Goal: Information Seeking & Learning: Learn about a topic

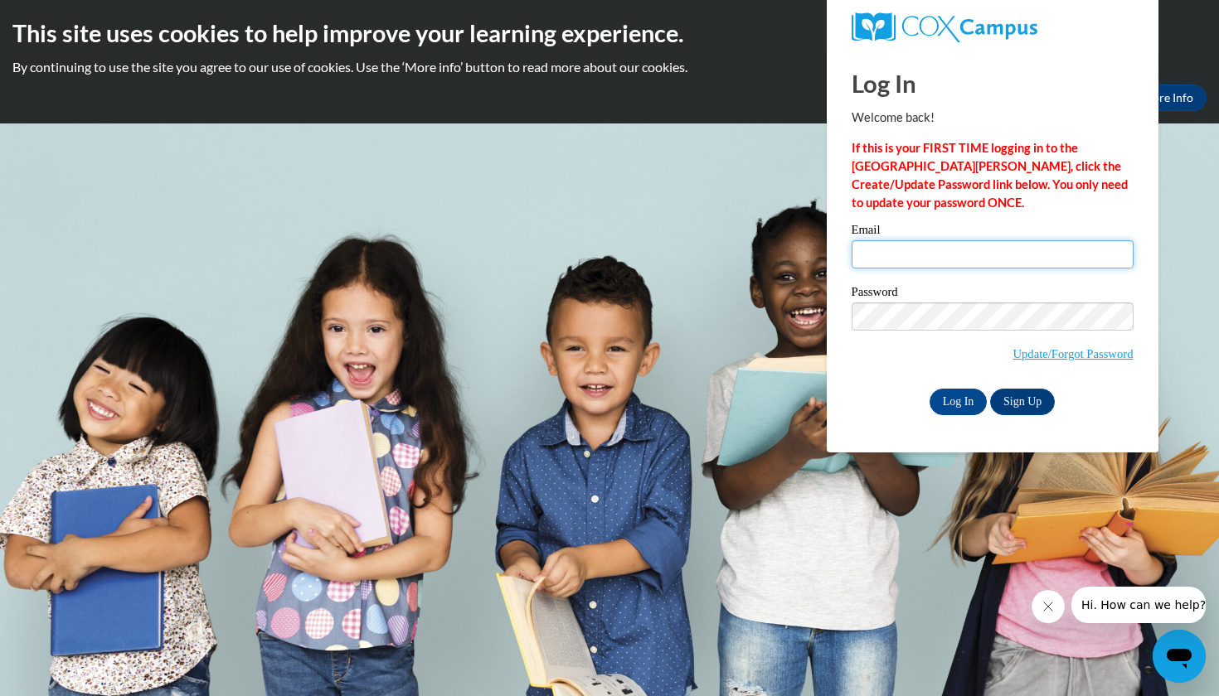
type input "jada.mcelveen@students.cau.edu"
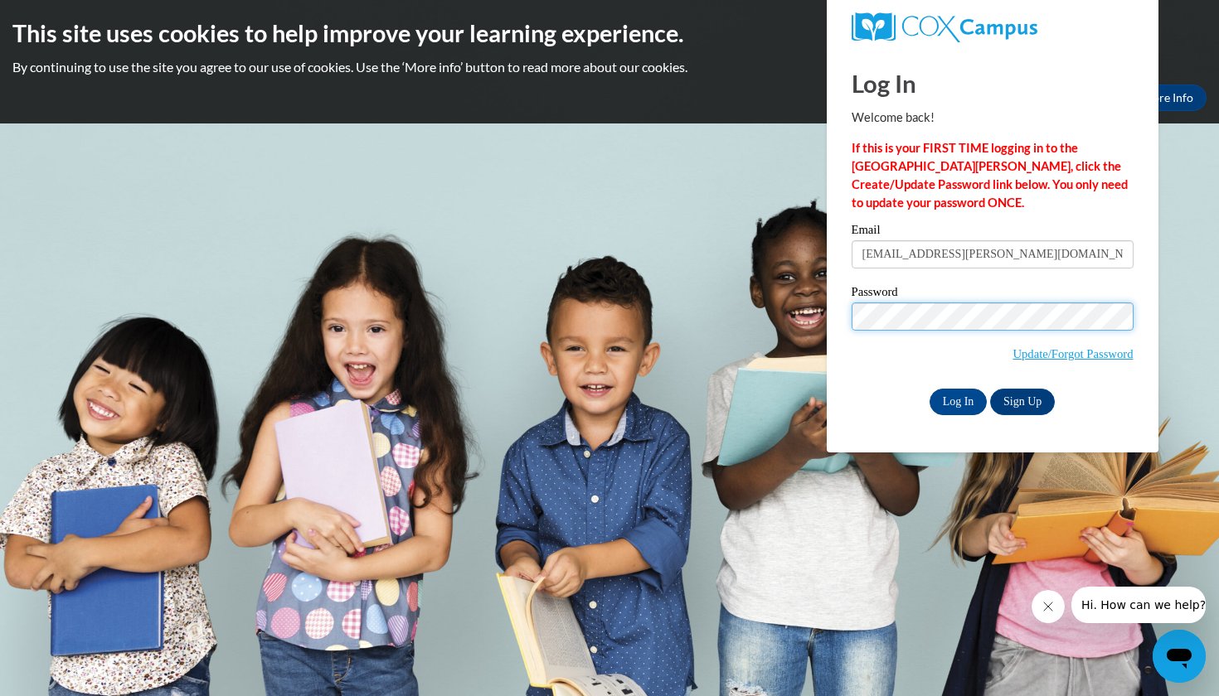
click at [957, 399] on input "Log In" at bounding box center [958, 402] width 58 height 27
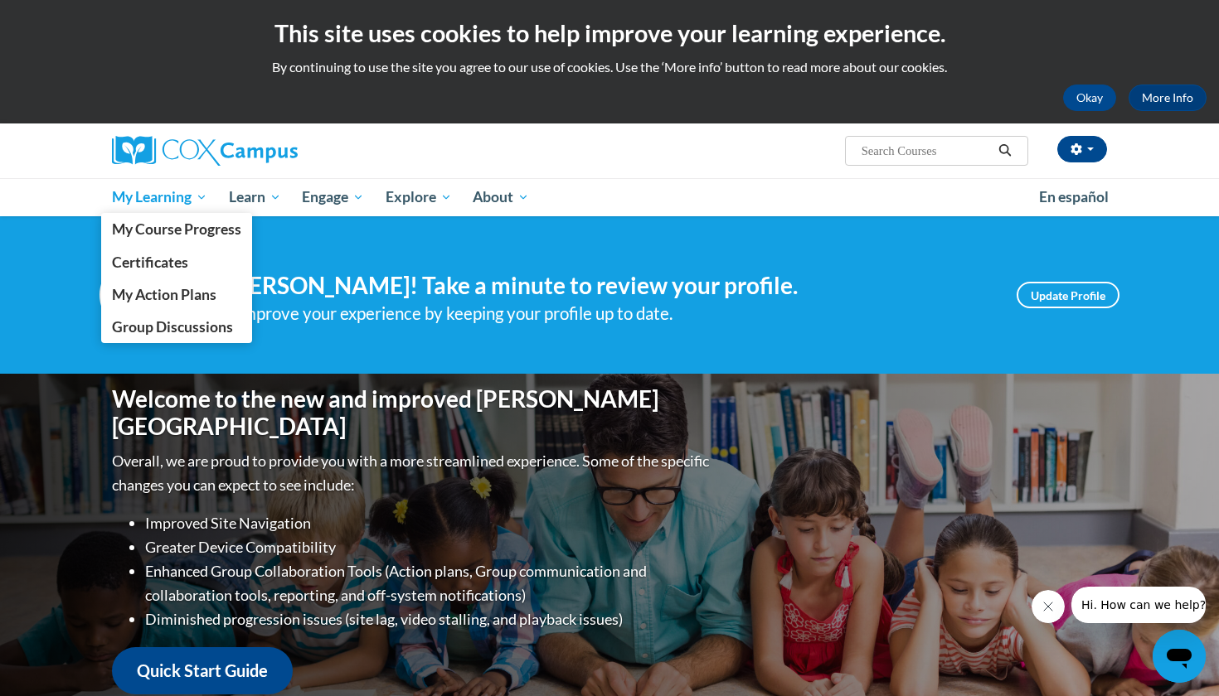
click at [180, 198] on span "My Learning" at bounding box center [159, 197] width 95 height 20
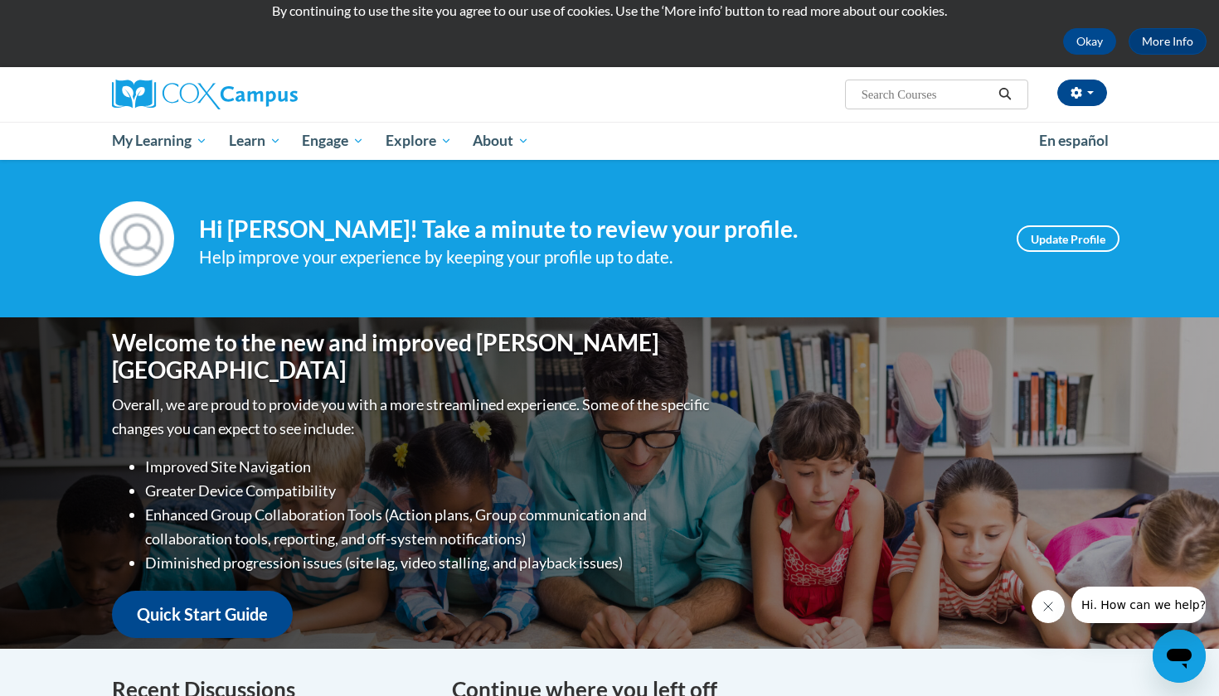
scroll to position [52, 0]
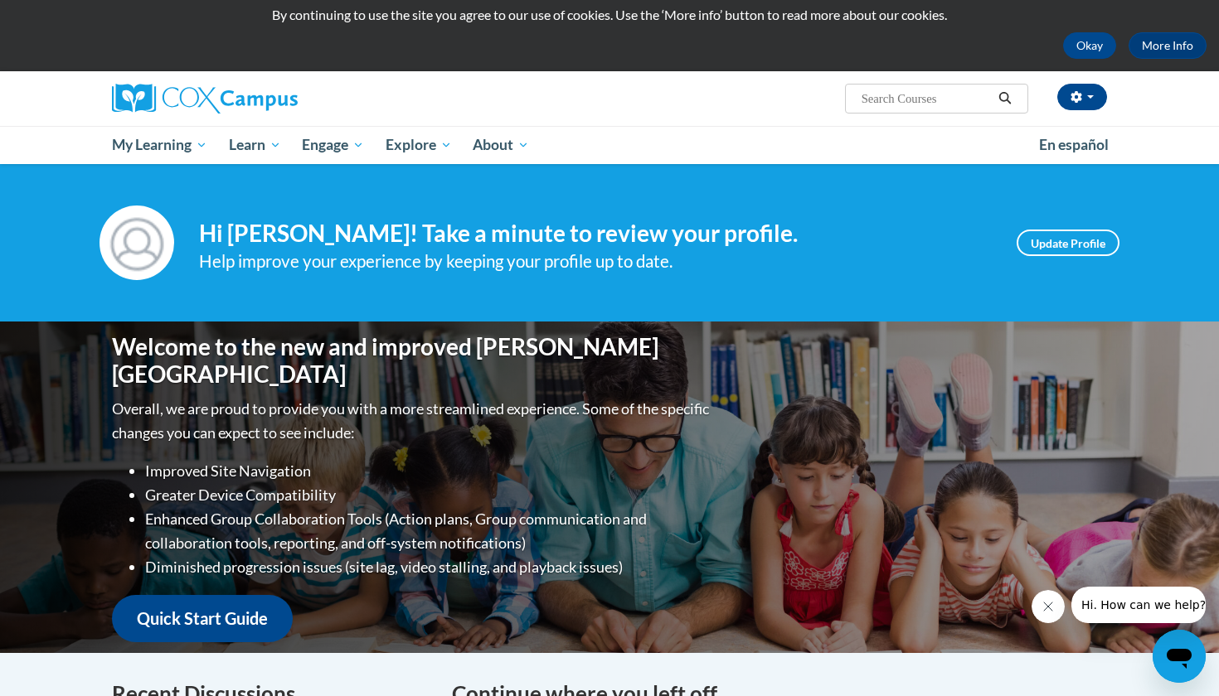
click at [867, 114] on span "Search Search..." at bounding box center [936, 99] width 183 height 30
click at [884, 93] on input "Search..." at bounding box center [926, 99] width 133 height 20
type input "responsive to intervention"
click at [993, 93] on button "Search" at bounding box center [1004, 99] width 25 height 20
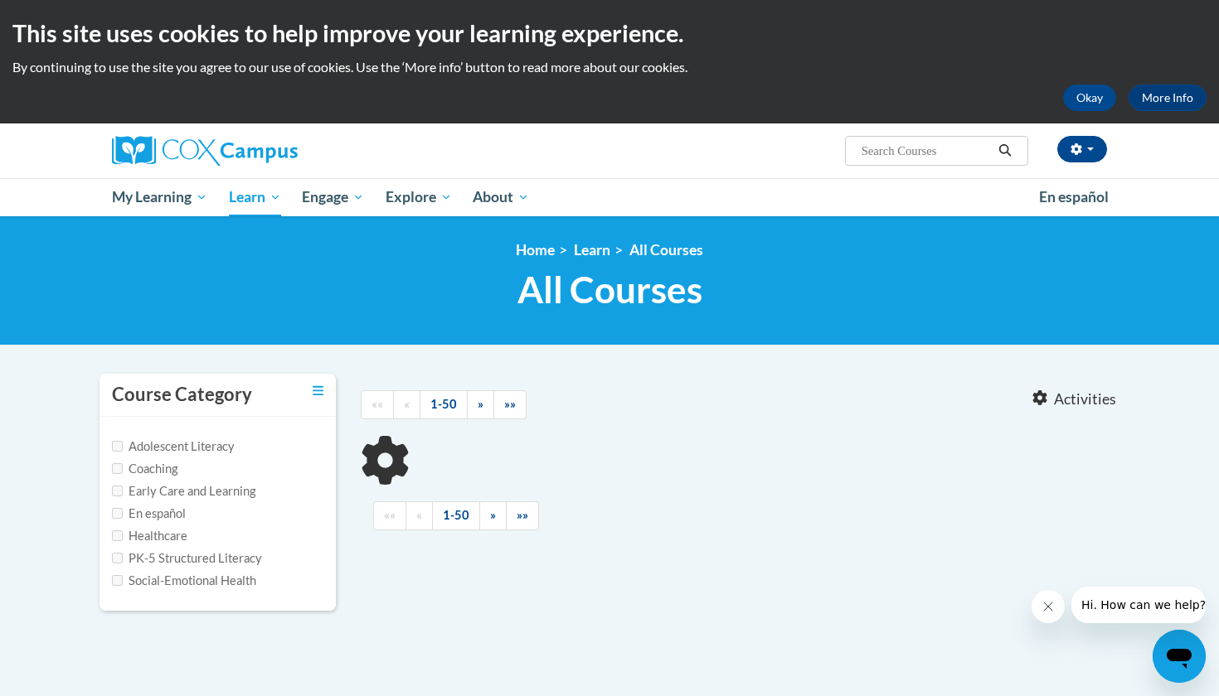
type input "responsive to intervention"
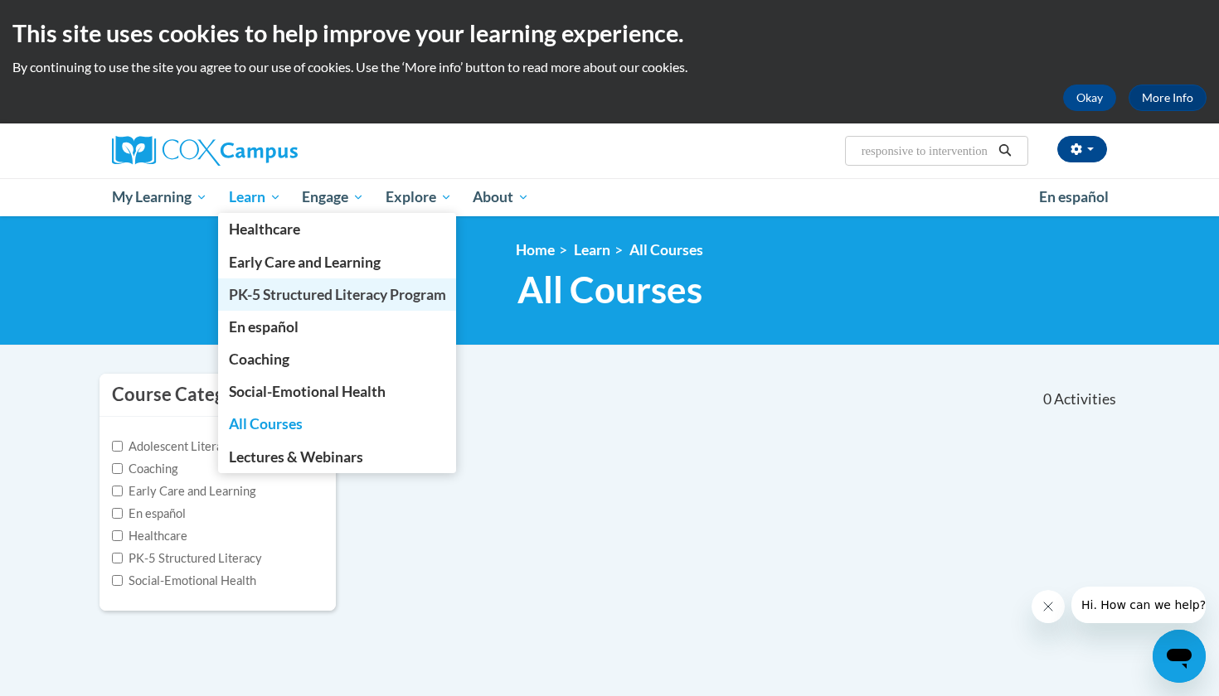
click at [274, 297] on span "PK-5 Structured Literacy Program" at bounding box center [337, 294] width 217 height 17
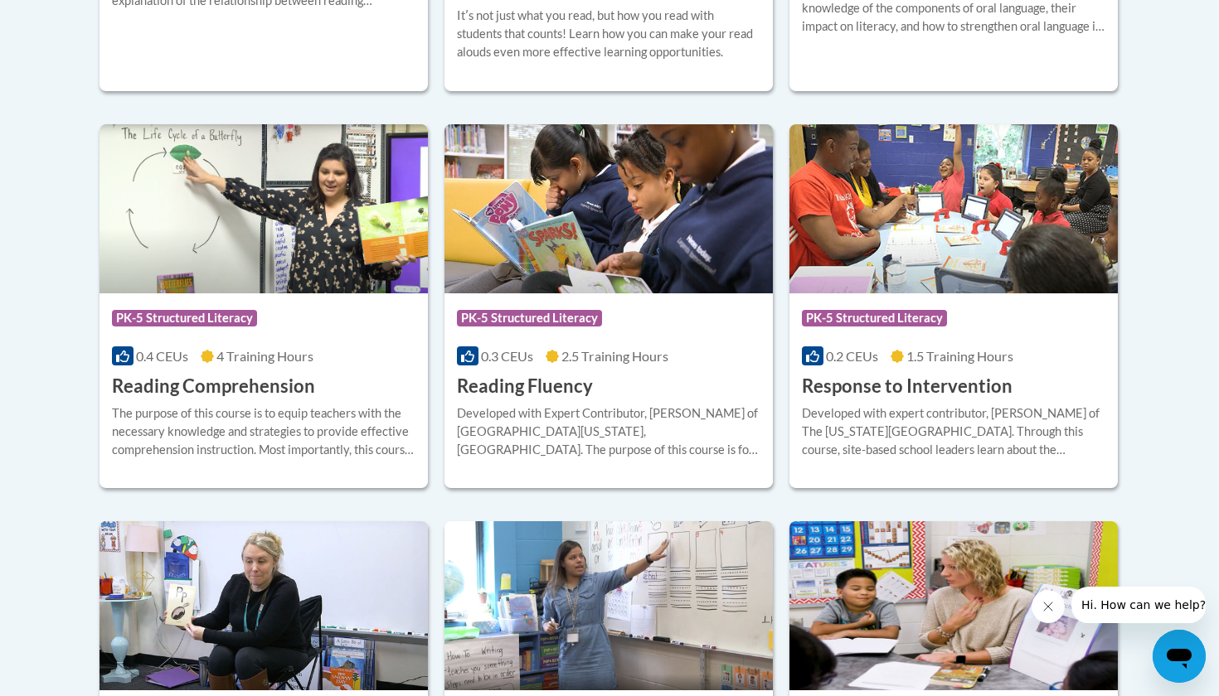
scroll to position [1579, 0]
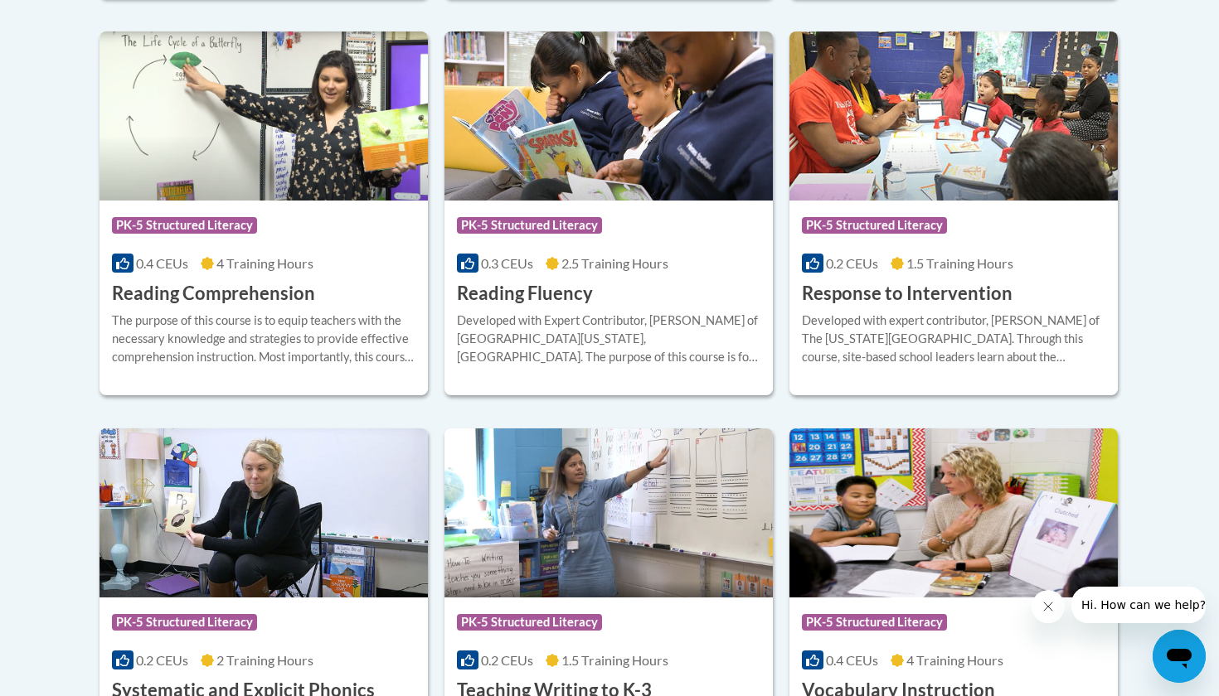
click at [971, 184] on img at bounding box center [953, 116] width 328 height 169
